Goal: Task Accomplishment & Management: Manage account settings

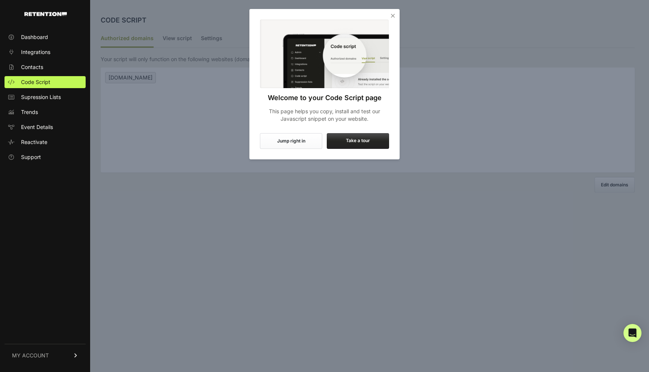
click at [392, 14] on icon "Close" at bounding box center [393, 16] width 8 height 8
